Goal: Task Accomplishment & Management: Manage account settings

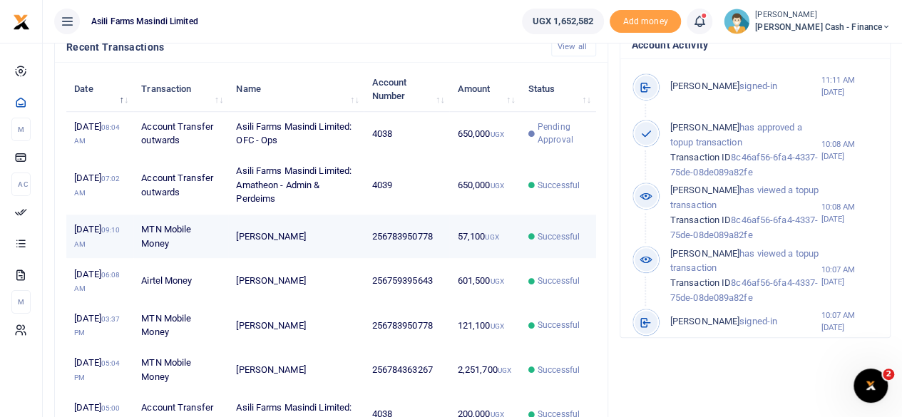
scroll to position [499, 0]
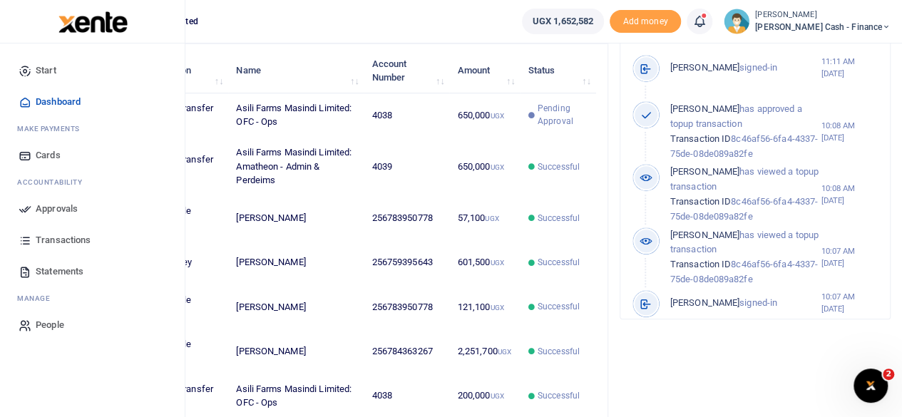
click at [53, 208] on span "Approvals" at bounding box center [57, 209] width 42 height 14
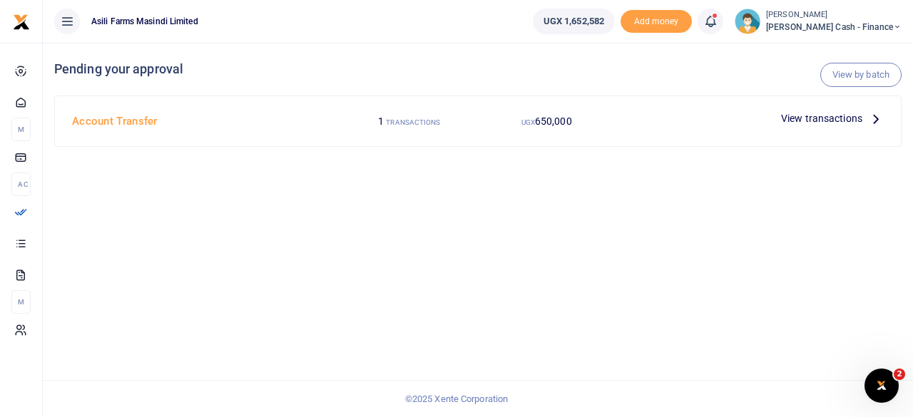
click at [854, 123] on span "View transactions" at bounding box center [821, 119] width 81 height 16
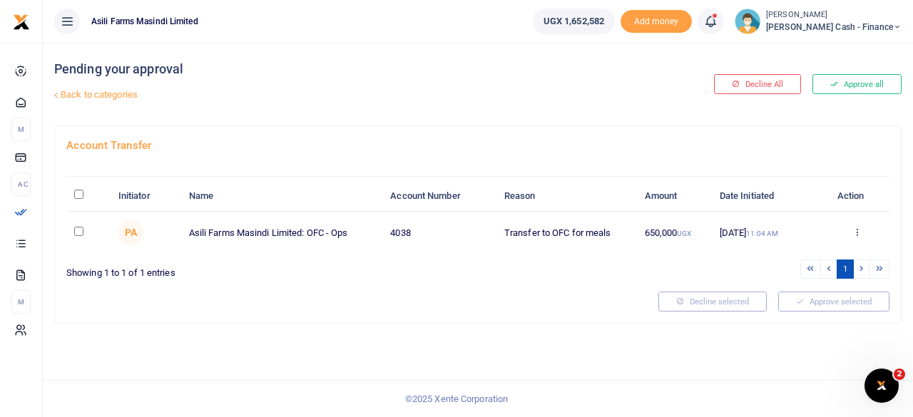
click at [81, 191] on input "\a \a : activate to sort column descending" at bounding box center [78, 194] width 9 height 9
checkbox input "true"
click at [83, 193] on input "\a \a : activate to sort column descending" at bounding box center [78, 194] width 9 height 9
checkbox input "true"
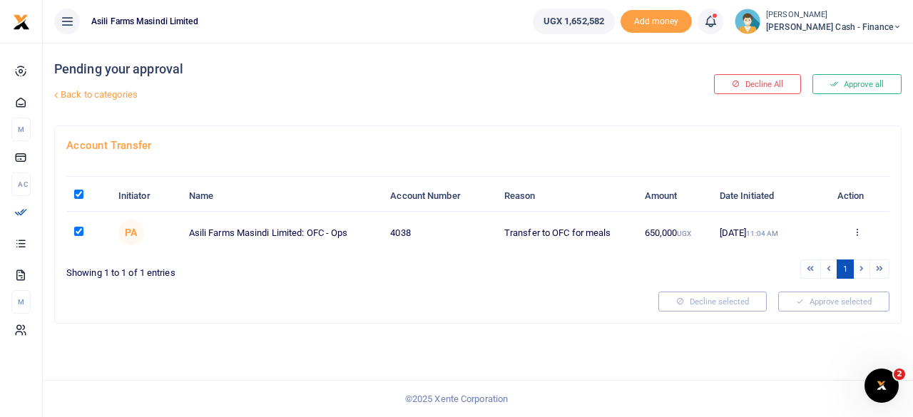
checkbox input "true"
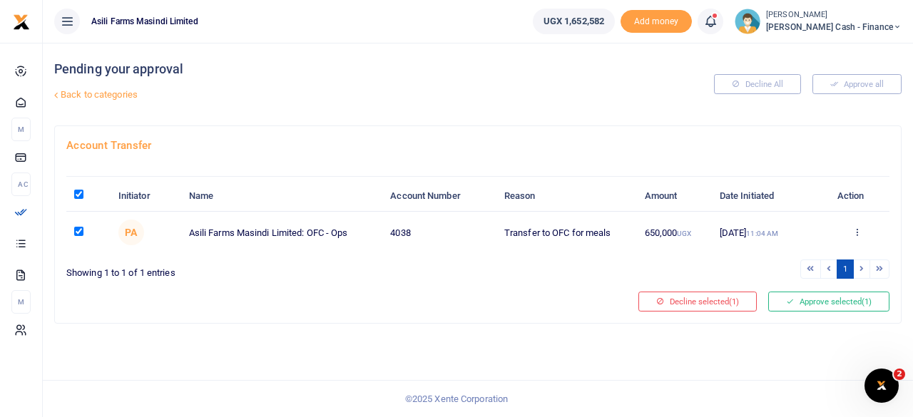
click at [824, 288] on div "Account Transfer Initiator Name Account Number Reason Amount Date Initiated Act…" at bounding box center [478, 224] width 846 height 196
click at [861, 297] on span "(1)" at bounding box center [866, 302] width 10 height 10
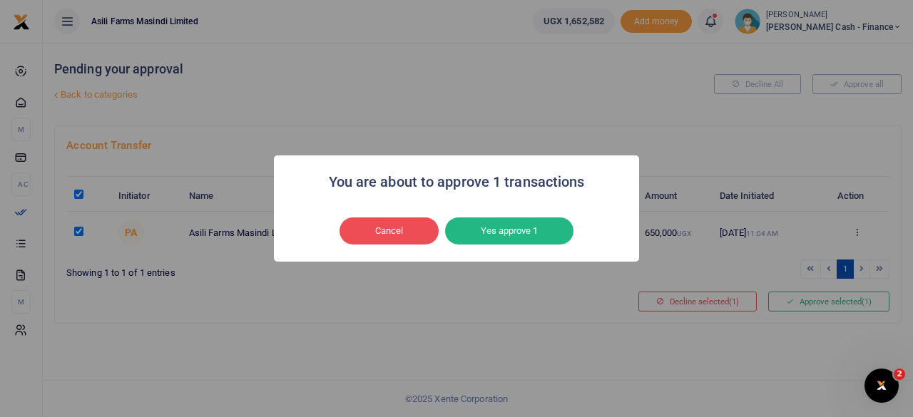
click at [516, 223] on button "Yes approve 1" at bounding box center [509, 230] width 128 height 27
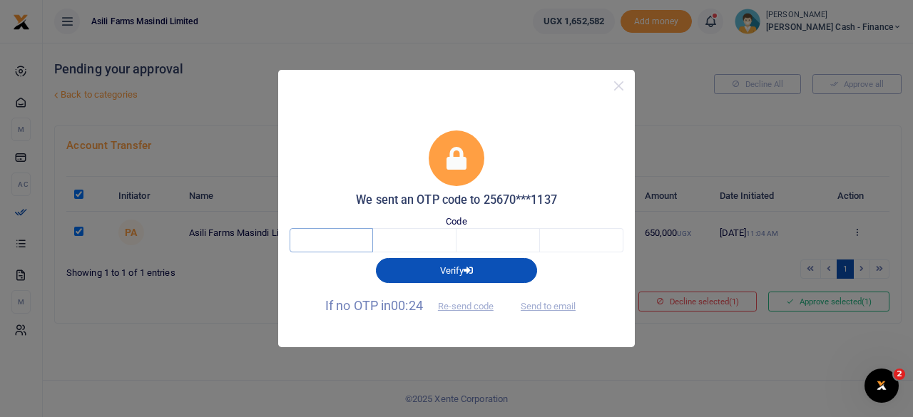
click at [338, 236] on input "text" at bounding box center [331, 240] width 83 height 24
click at [336, 244] on input "text" at bounding box center [331, 240] width 83 height 24
type input "6"
type input "9"
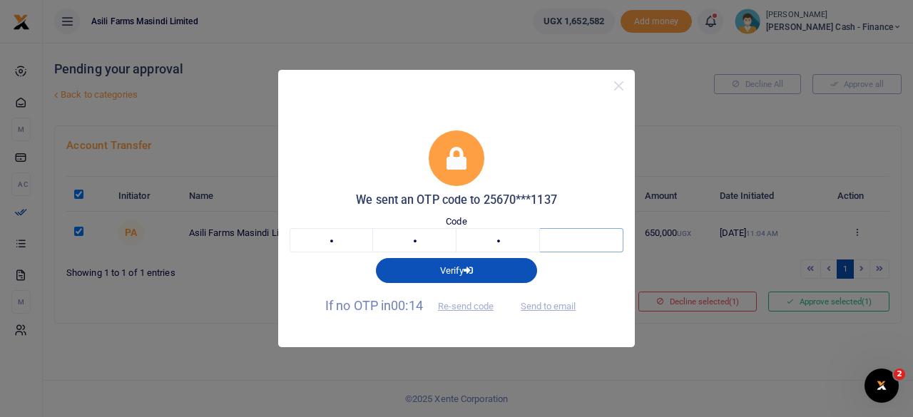
type input "5"
